Goal: Information Seeking & Learning: Compare options

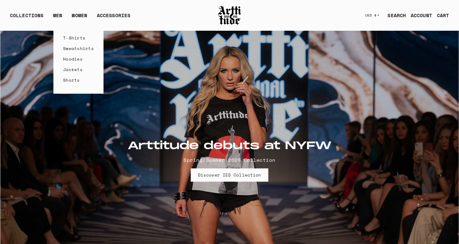
click at [55, 16] on link "MEN" at bounding box center [57, 18] width 9 height 12
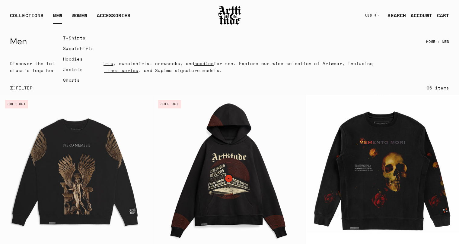
click at [72, 69] on link "Jackets" at bounding box center [78, 69] width 31 height 11
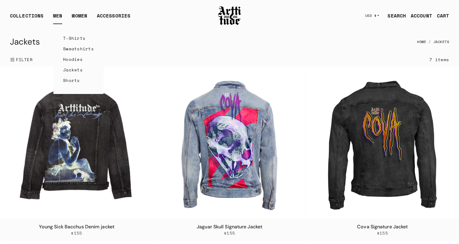
click at [78, 37] on link "T-Shirts" at bounding box center [78, 38] width 31 height 11
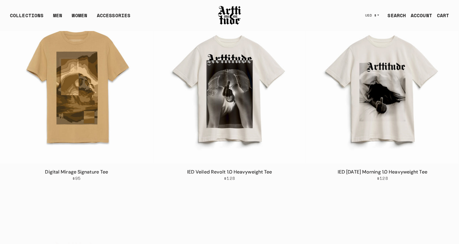
scroll to position [1842, 0]
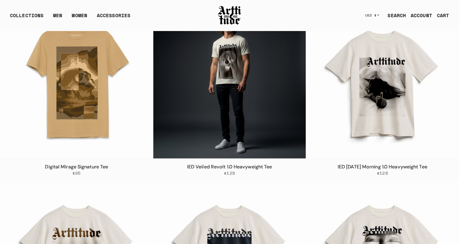
click at [241, 75] on img at bounding box center [229, 82] width 153 height 153
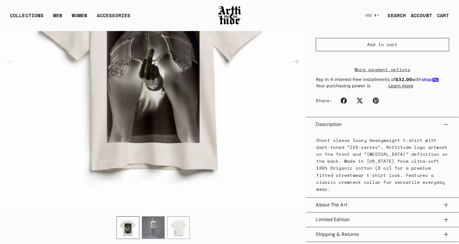
scroll to position [60, 0]
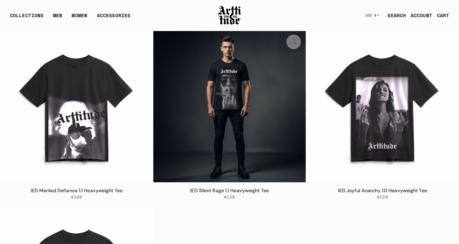
scroll to position [2355, 0]
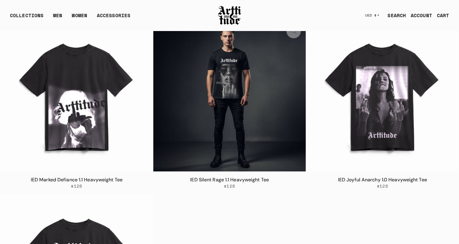
click at [231, 94] on img at bounding box center [229, 95] width 153 height 153
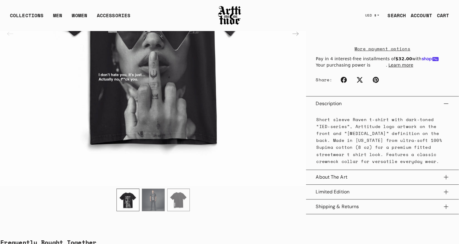
scroll to position [241, 0]
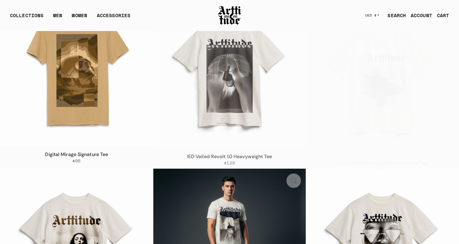
scroll to position [1795, 0]
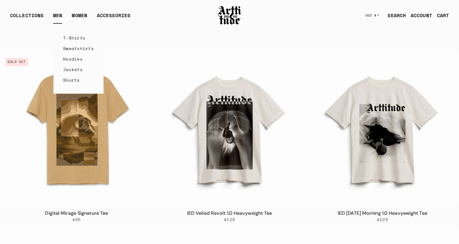
click at [79, 49] on link "Sweatshirts" at bounding box center [78, 48] width 31 height 11
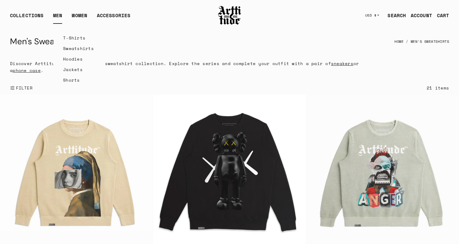
click at [56, 15] on link "MEN" at bounding box center [57, 18] width 9 height 12
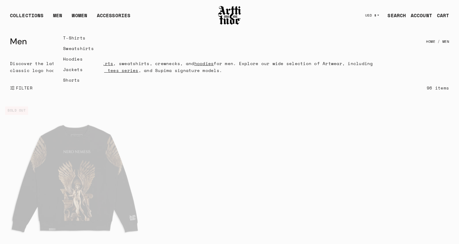
click at [75, 58] on link "Hoodies" at bounding box center [78, 59] width 31 height 11
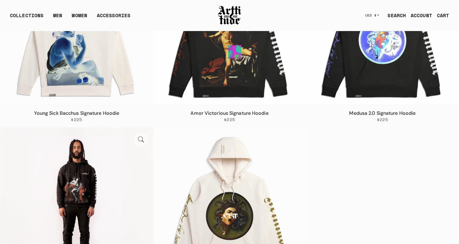
scroll to position [1901, 0]
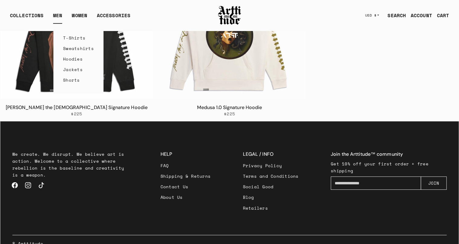
click at [74, 70] on link "Jackets" at bounding box center [78, 69] width 31 height 11
